Goal: Task Accomplishment & Management: Manage account settings

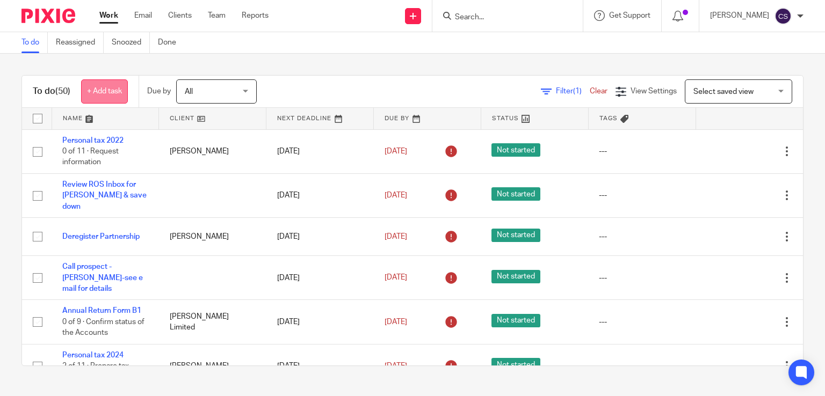
click at [107, 93] on link "+ Add task" at bounding box center [104, 91] width 47 height 24
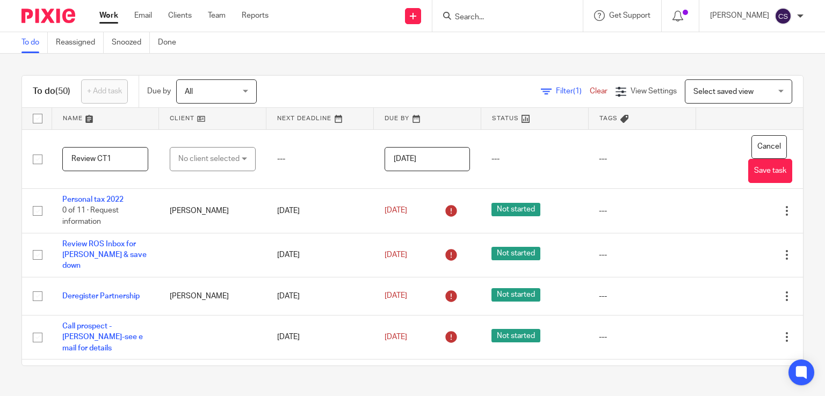
type input "Review CT1"
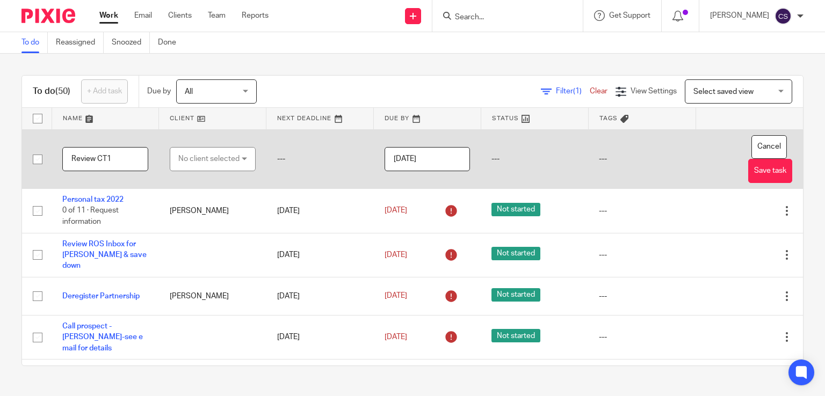
click at [224, 157] on div "No client selected" at bounding box center [208, 159] width 61 height 23
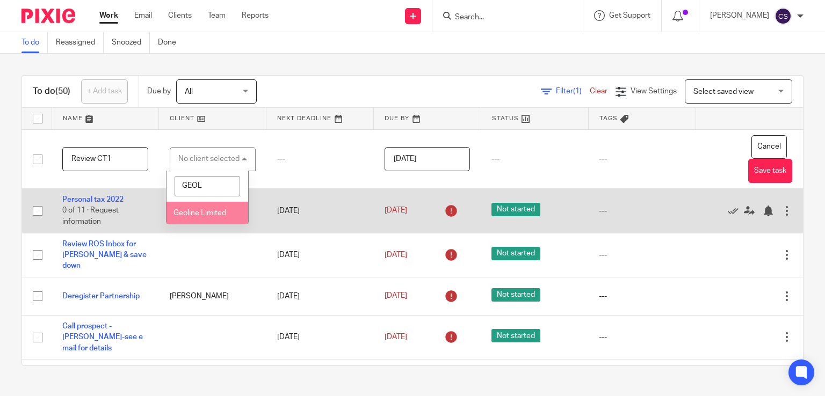
type input "GEOL"
click at [202, 209] on span "Geoline Limited" at bounding box center [199, 213] width 53 height 8
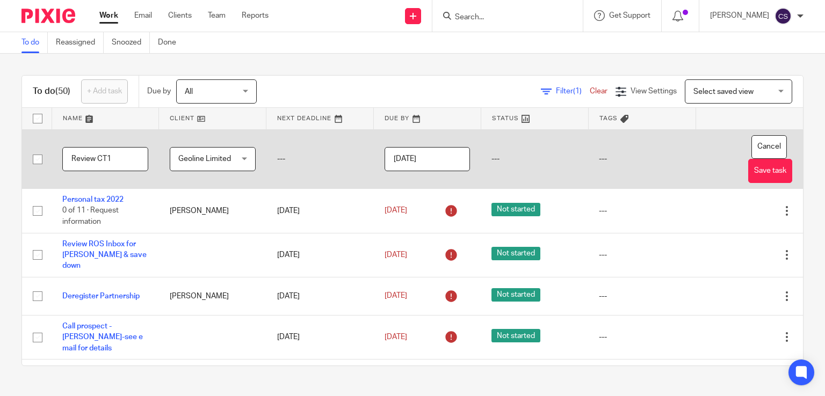
click at [405, 153] on input "2025-09-15" at bounding box center [428, 159] width 86 height 24
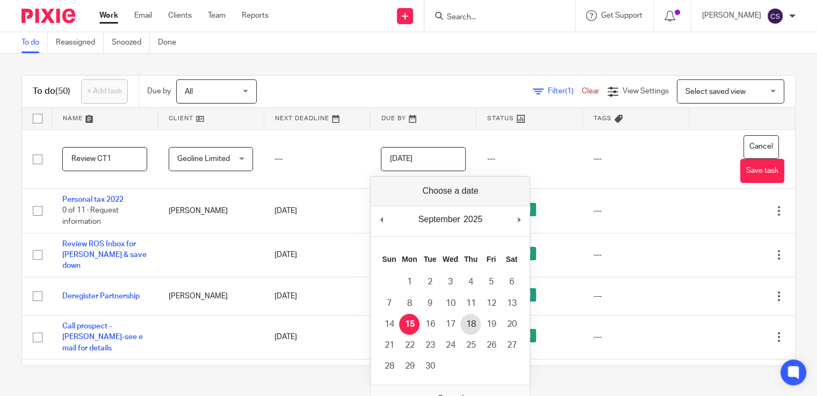
type input "2025-09-18"
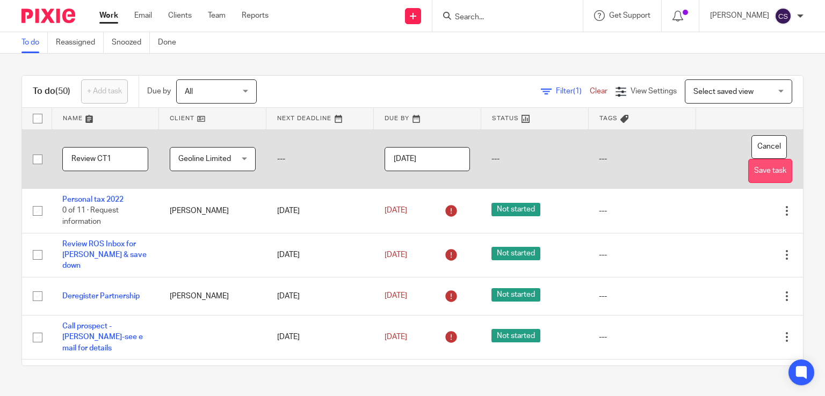
click at [752, 169] on button "Save task" at bounding box center [770, 171] width 44 height 24
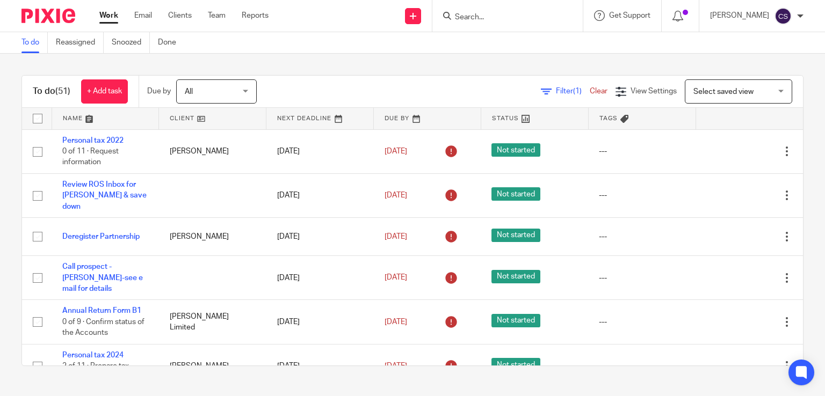
click at [75, 121] on link at bounding box center [105, 118] width 107 height 21
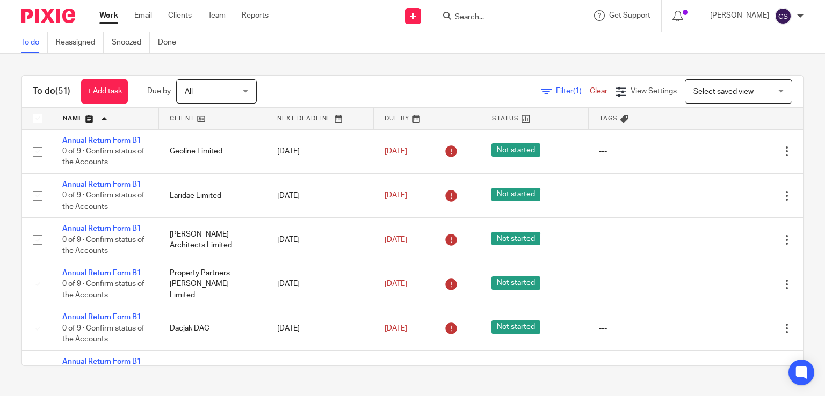
click at [473, 17] on input "Search" at bounding box center [502, 18] width 97 height 10
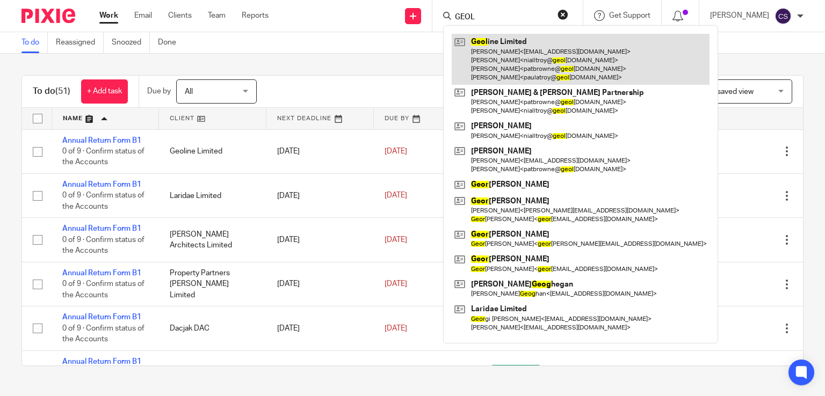
type input "GEOL"
click at [542, 41] on link at bounding box center [581, 59] width 258 height 51
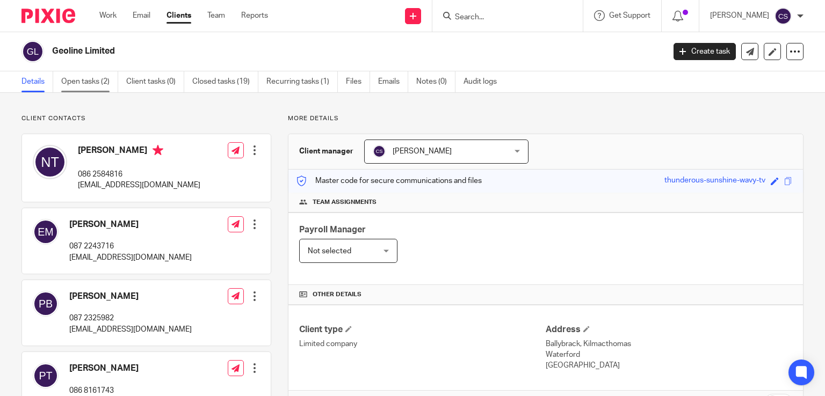
click at [105, 73] on link "Open tasks (2)" at bounding box center [89, 81] width 57 height 21
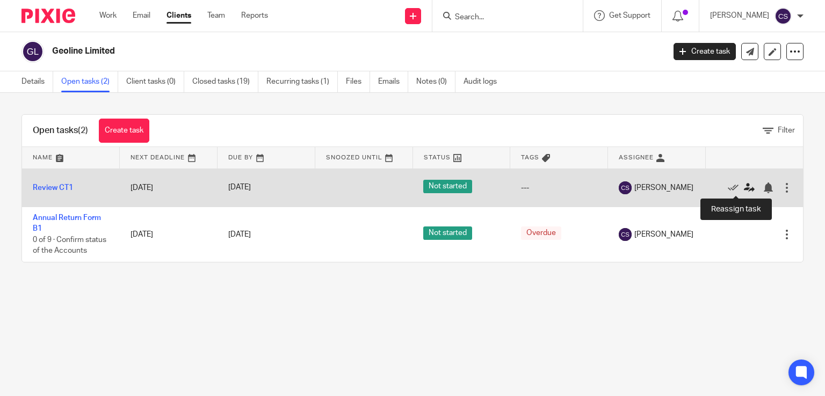
click at [744, 184] on icon at bounding box center [749, 188] width 11 height 11
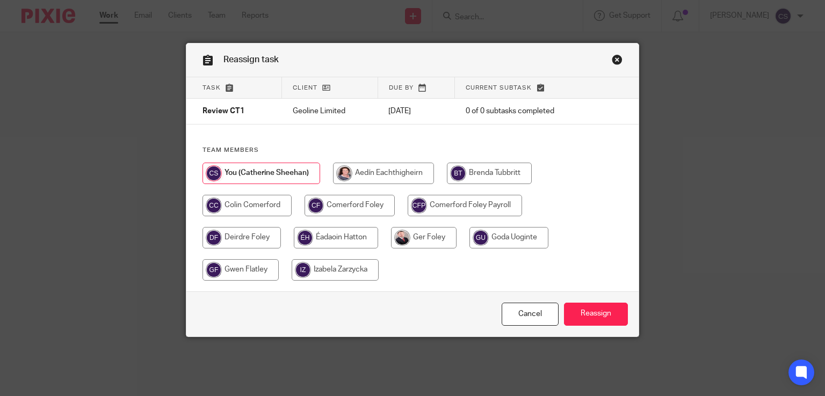
click at [202, 204] on input "radio" at bounding box center [246, 205] width 89 height 21
radio input "true"
click at [589, 308] on input "Reassign" at bounding box center [596, 314] width 64 height 23
